Goal: Information Seeking & Learning: Learn about a topic

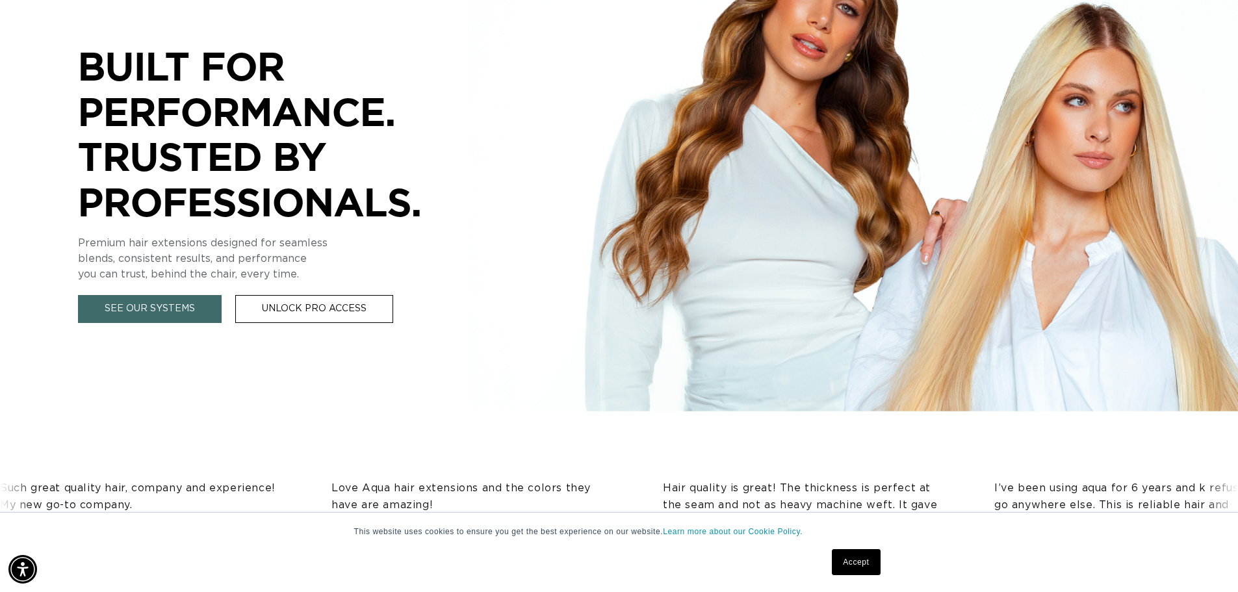
scroll to position [261, 0]
click at [133, 311] on link "See Our Systems" at bounding box center [150, 310] width 144 height 28
